Goal: Information Seeking & Learning: Check status

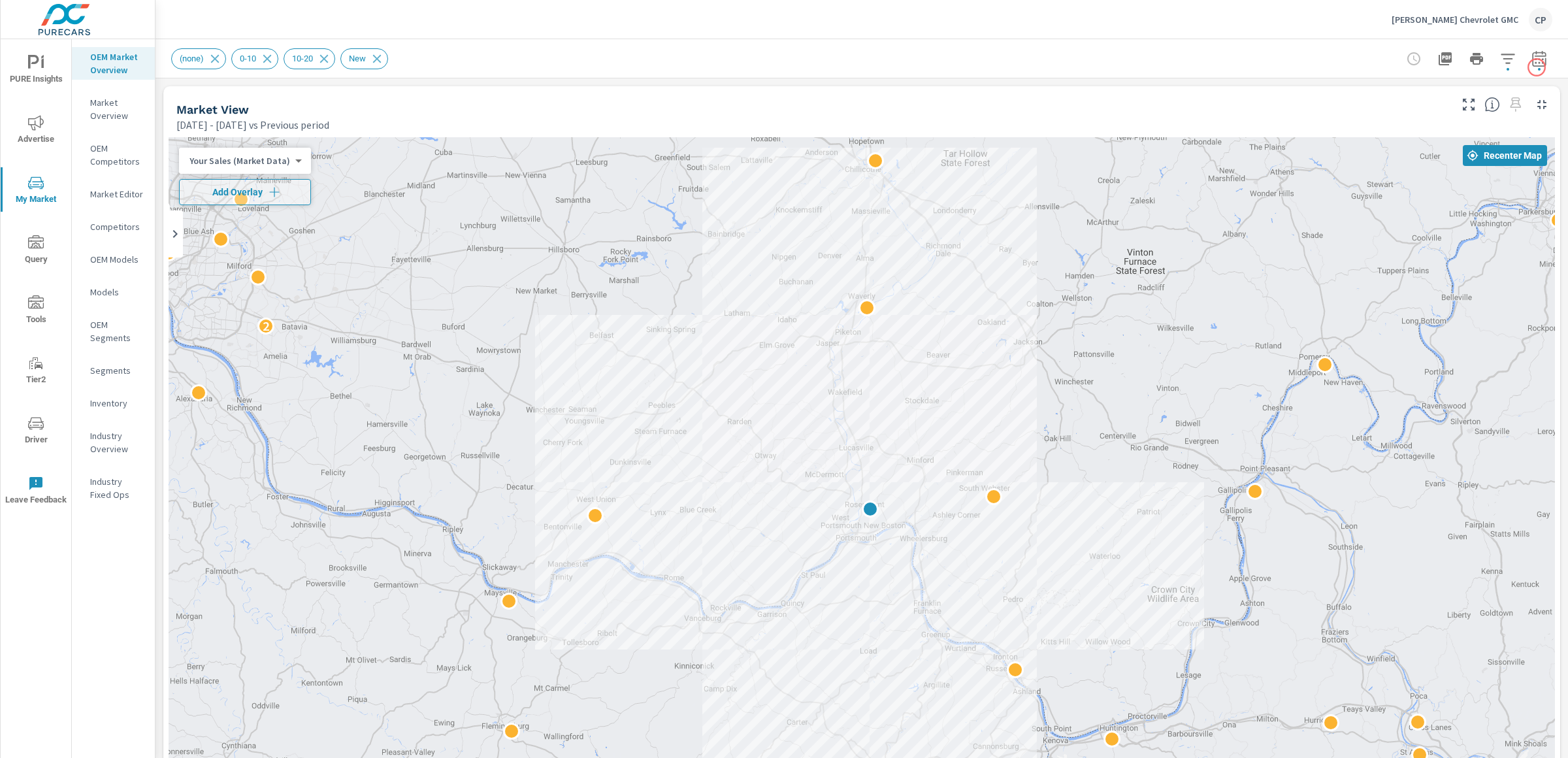
click at [1175, 67] on button "button" at bounding box center [1540, 59] width 26 height 26
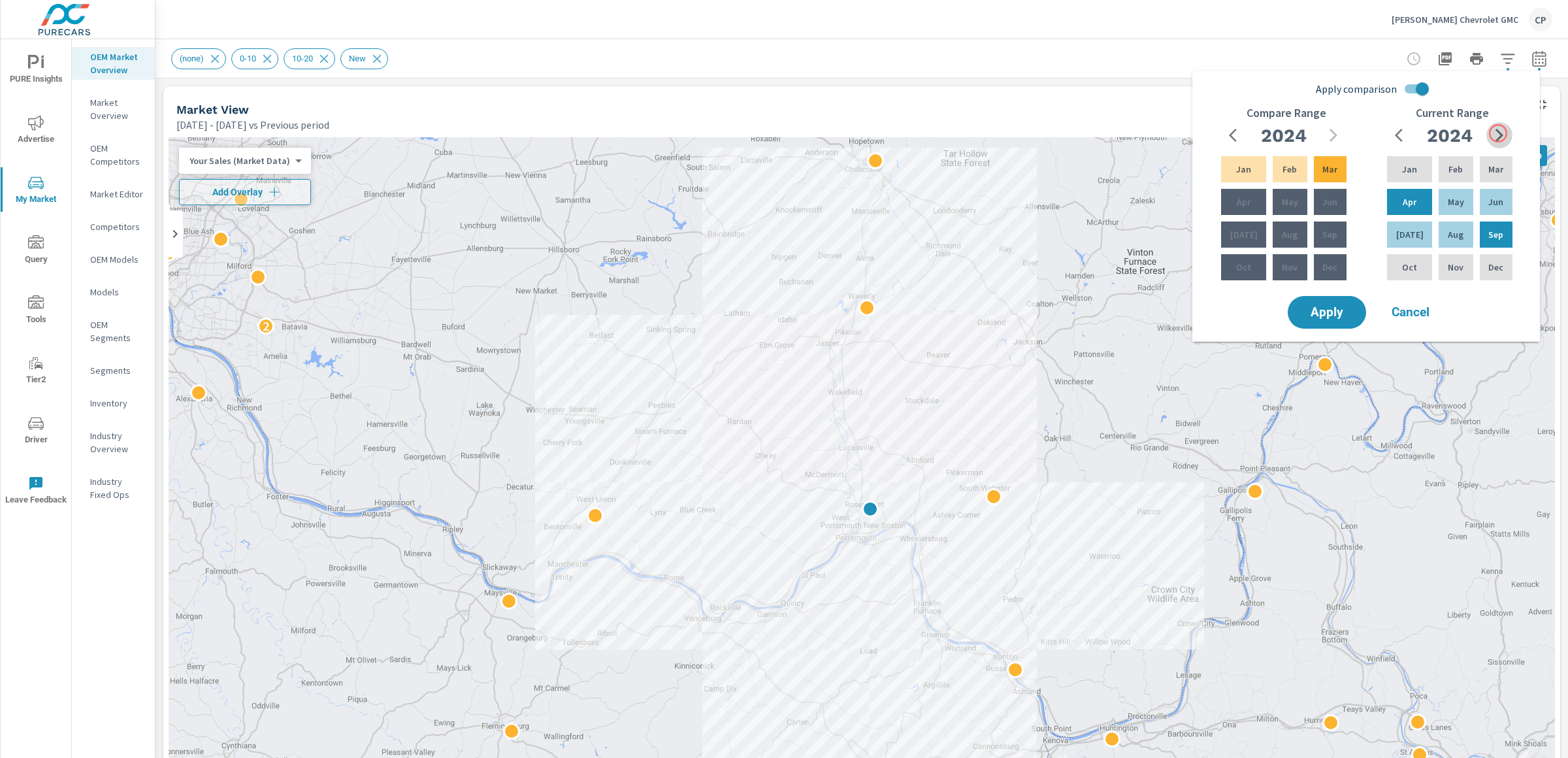
click at [1175, 133] on icon "button" at bounding box center [1500, 135] width 16 height 16
click at [1175, 229] on div "Aug" at bounding box center [1456, 235] width 39 height 32
click at [1175, 178] on div "Jan" at bounding box center [1409, 169] width 50 height 32
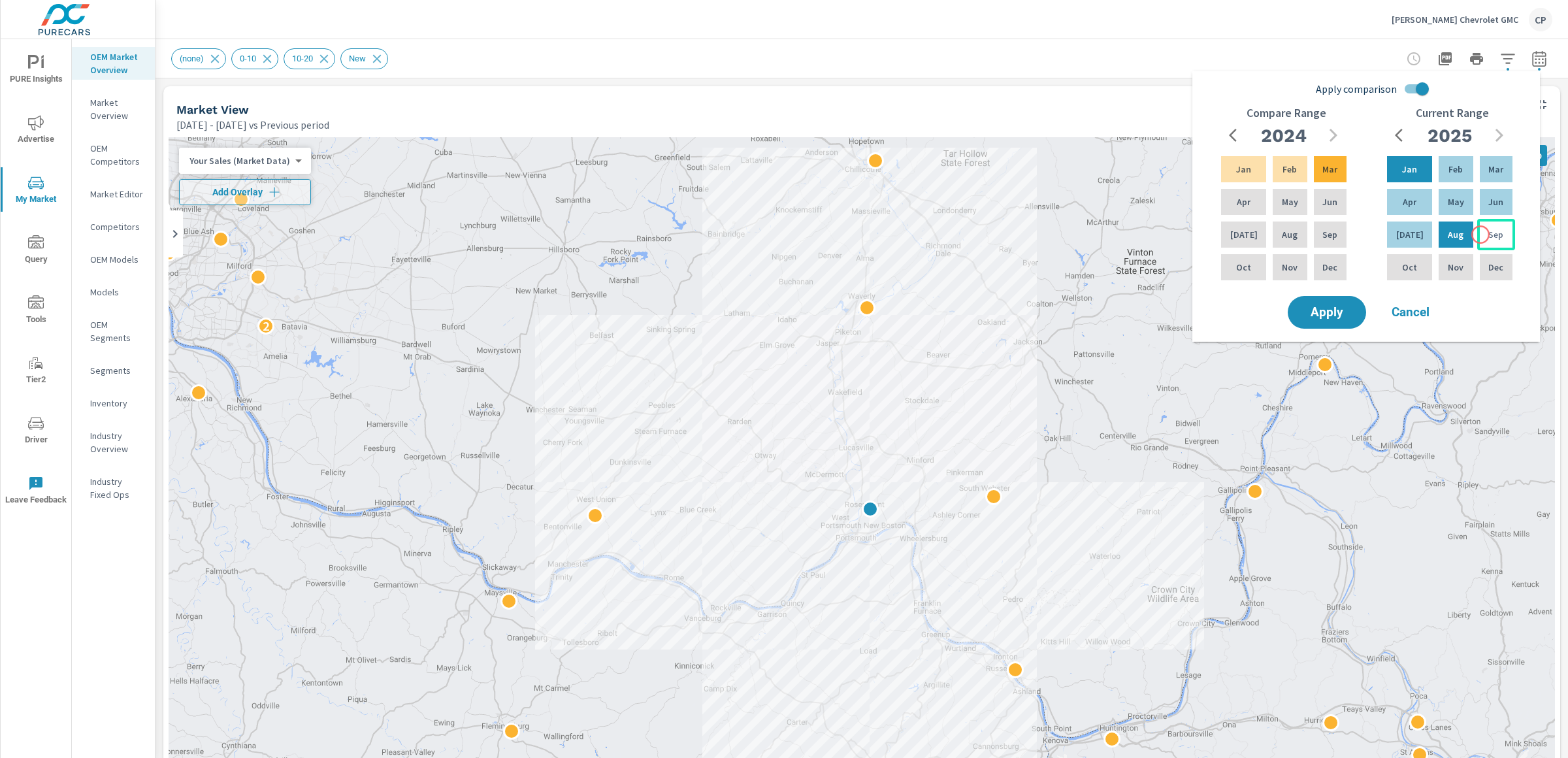
click at [1175, 235] on div "Sep" at bounding box center [1496, 235] width 38 height 32
click at [1175, 162] on p "Jan" at bounding box center [1409, 169] width 15 height 13
click at [1175, 238] on p "Sep" at bounding box center [1330, 234] width 15 height 13
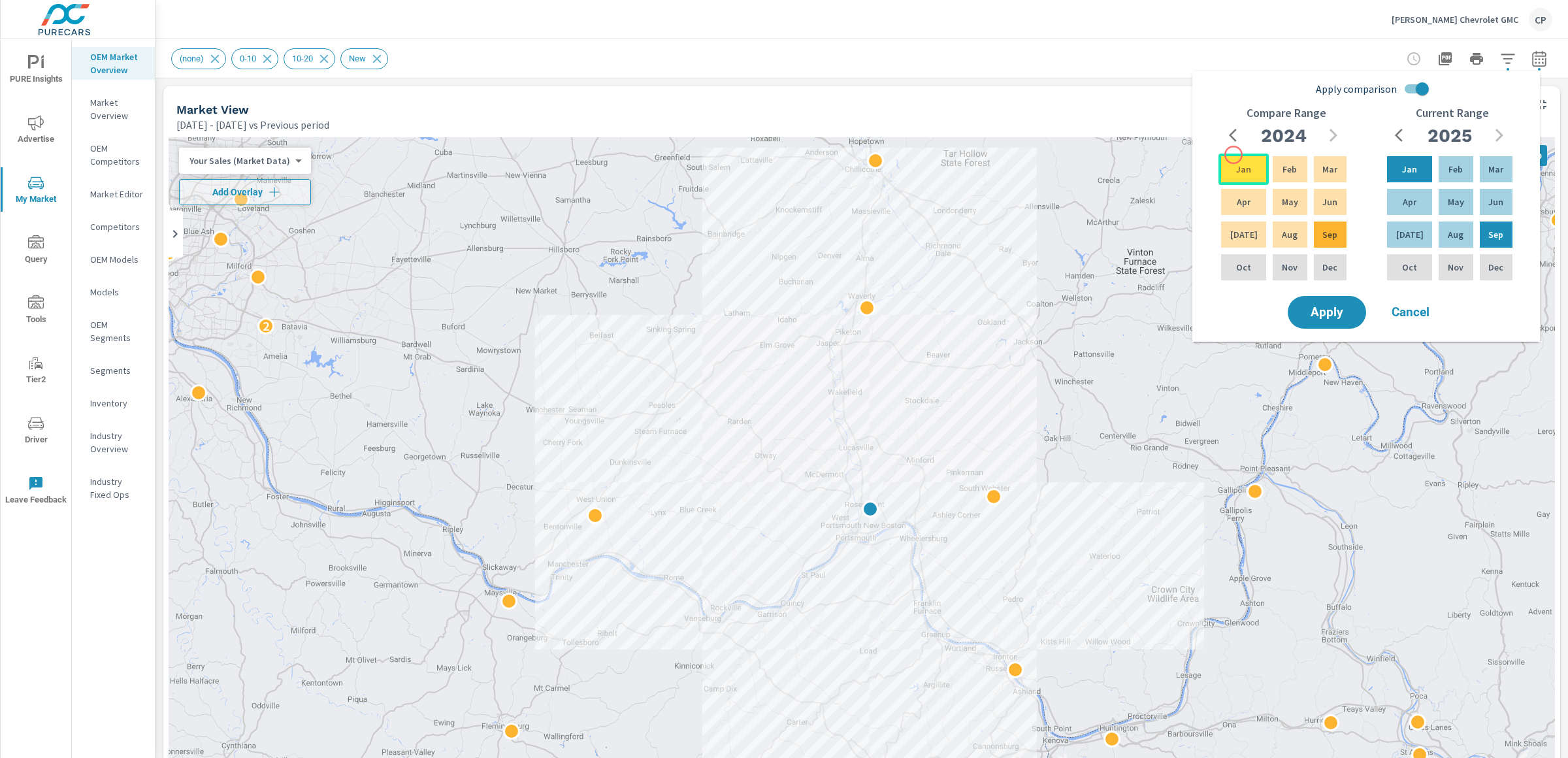
click at [1175, 154] on div "Jan" at bounding box center [1243, 169] width 50 height 32
click at [1175, 298] on button "Apply" at bounding box center [1327, 312] width 81 height 34
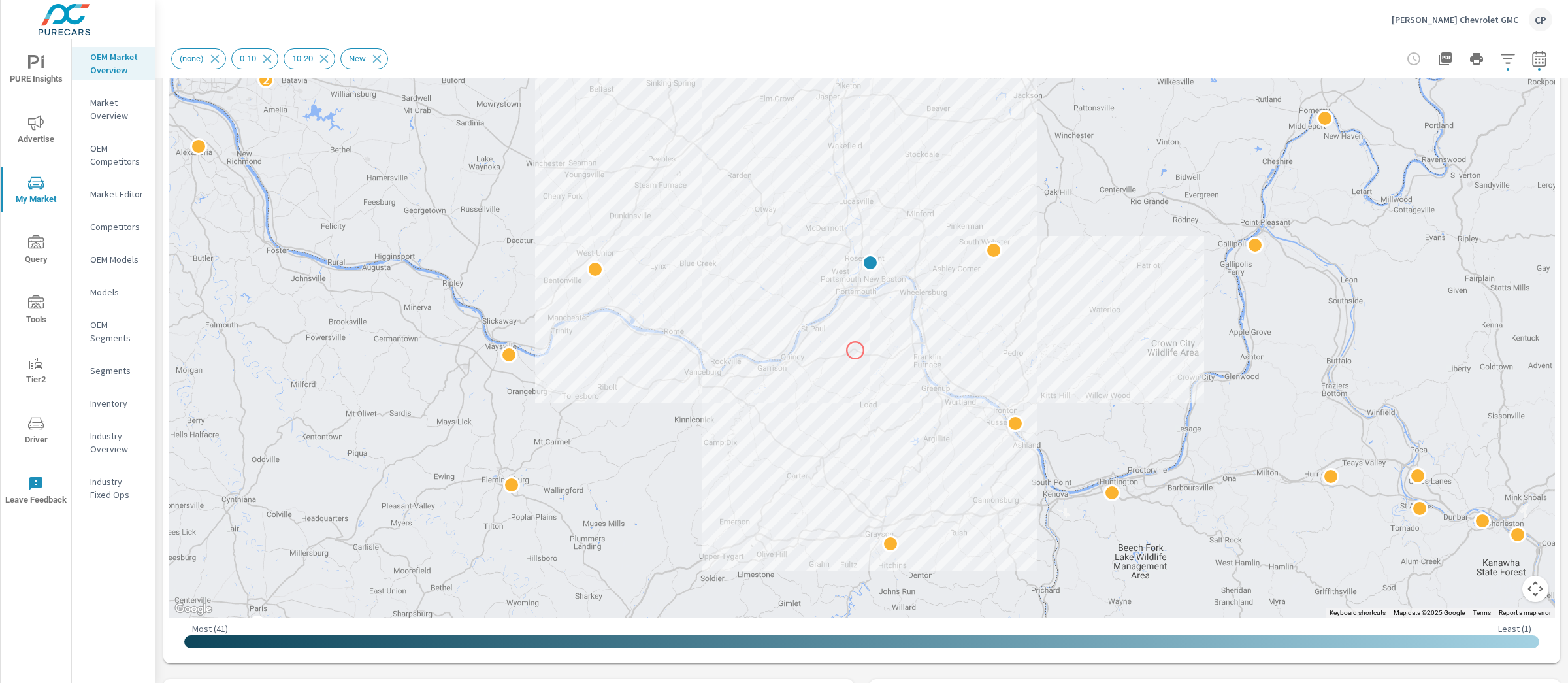
scroll to position [238, 0]
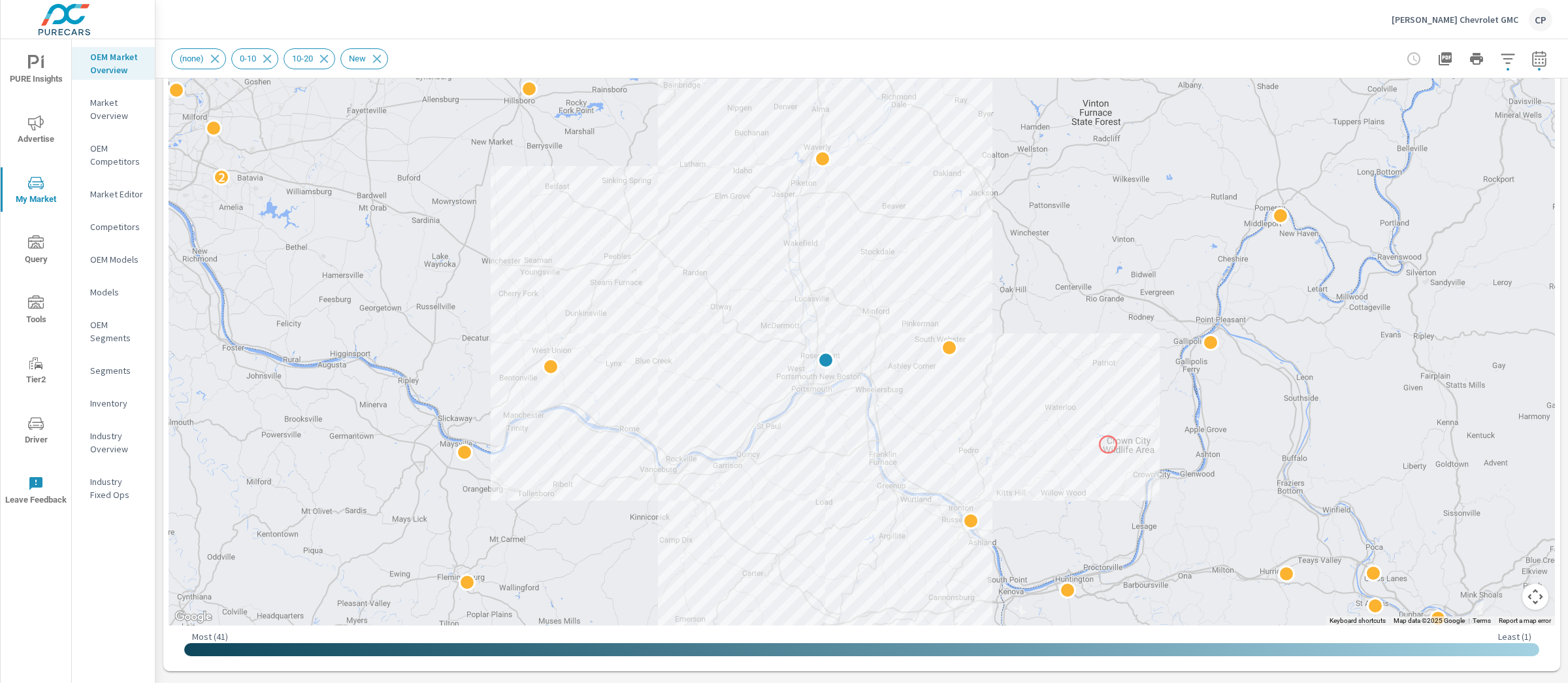
drag, startPoint x: 1154, startPoint y: 352, endPoint x: 1109, endPoint y: 445, distance: 103.3
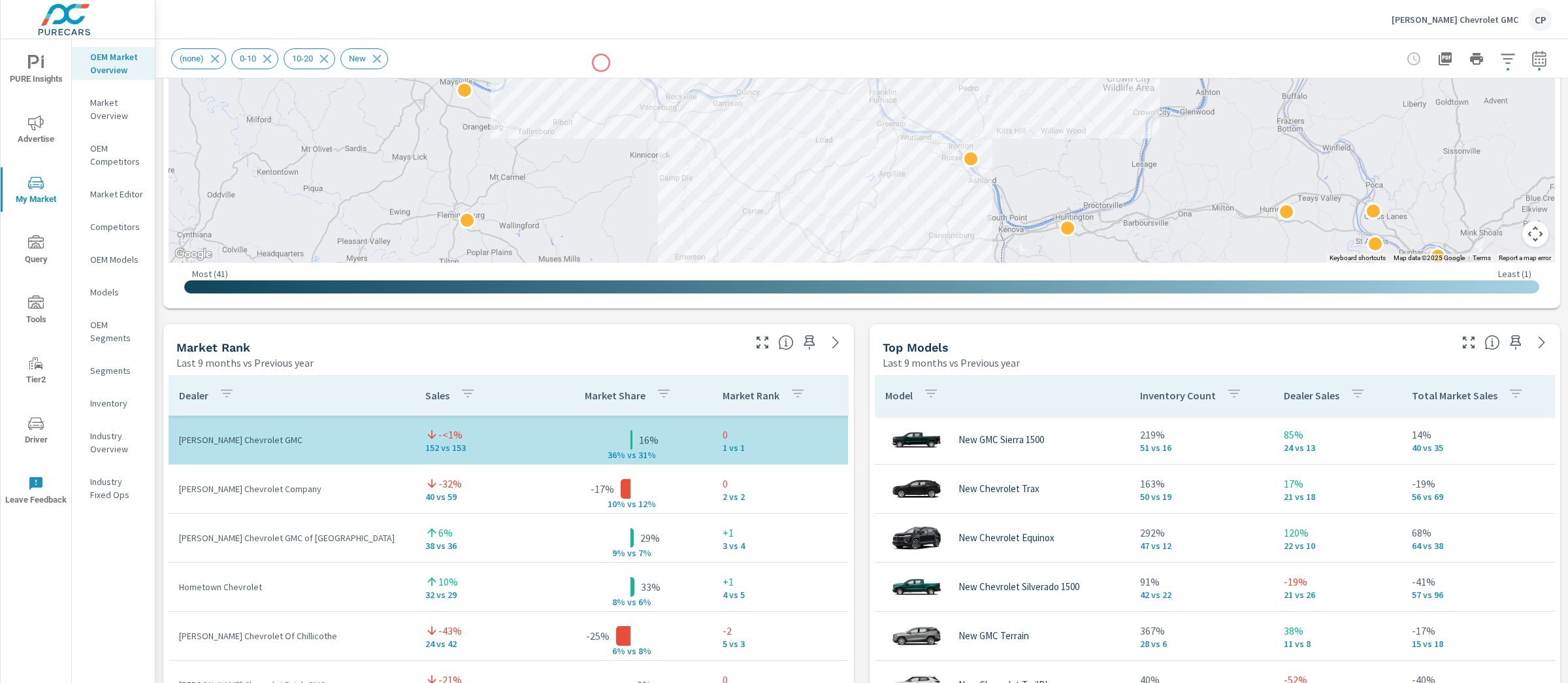
scroll to position [605, 0]
